Goal: Find specific page/section: Find specific page/section

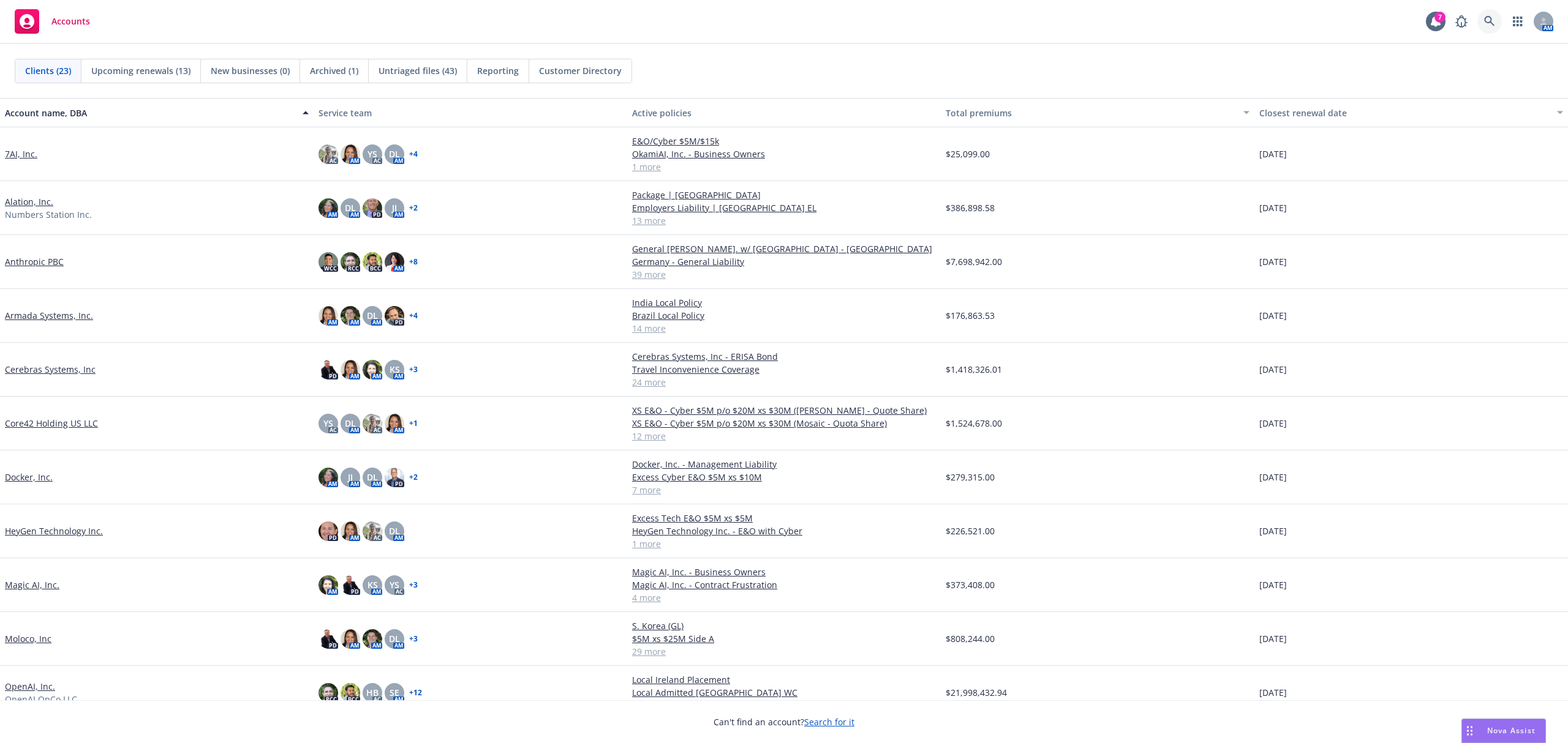
click at [1480, 21] on link at bounding box center [1489, 21] width 24 height 24
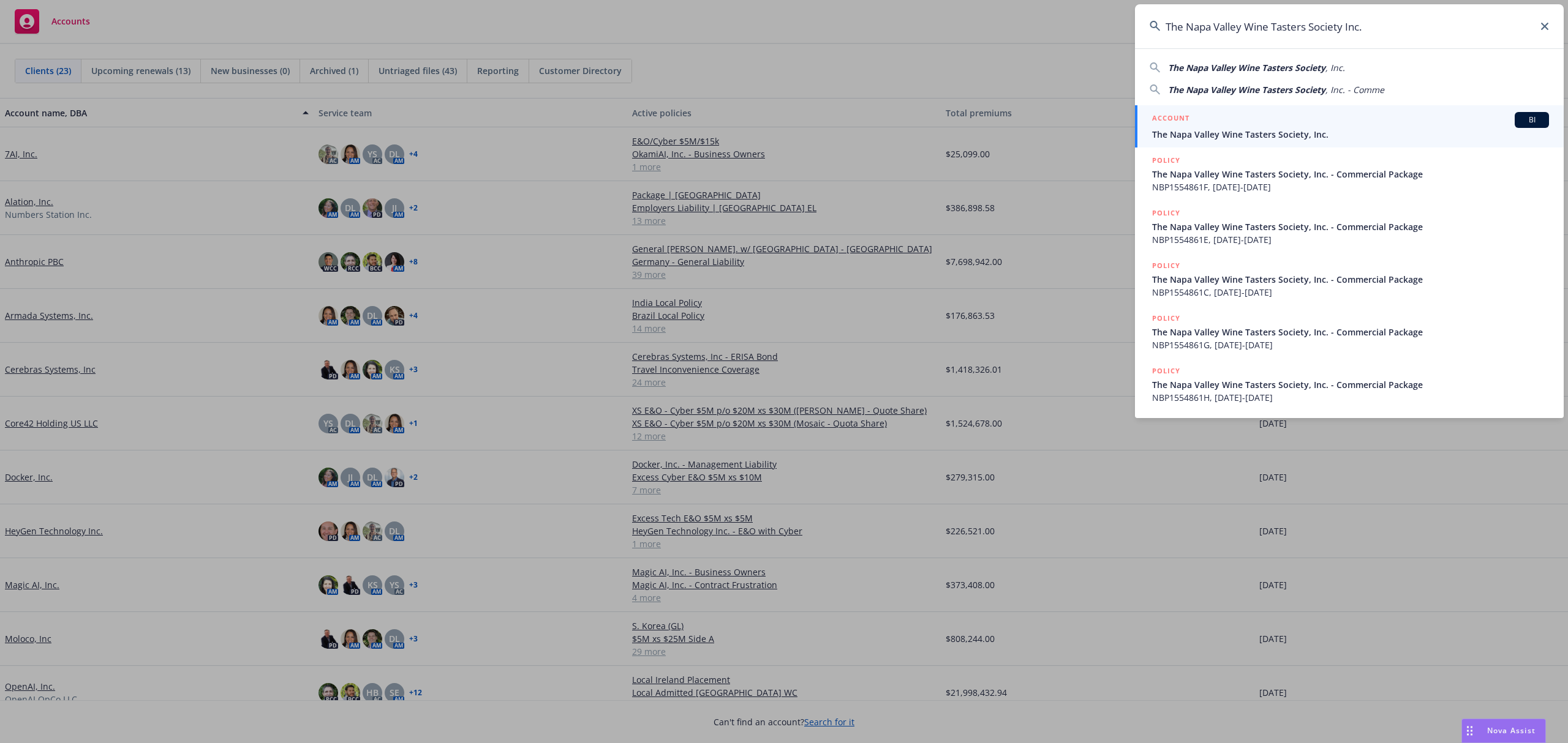
type input "The Napa Valley Wine Tasters Society Inc."
click at [1273, 132] on span "The Napa Valley Wine Tasters Society, Inc." at bounding box center [1350, 134] width 397 height 13
